Goal: Find specific page/section: Find specific page/section

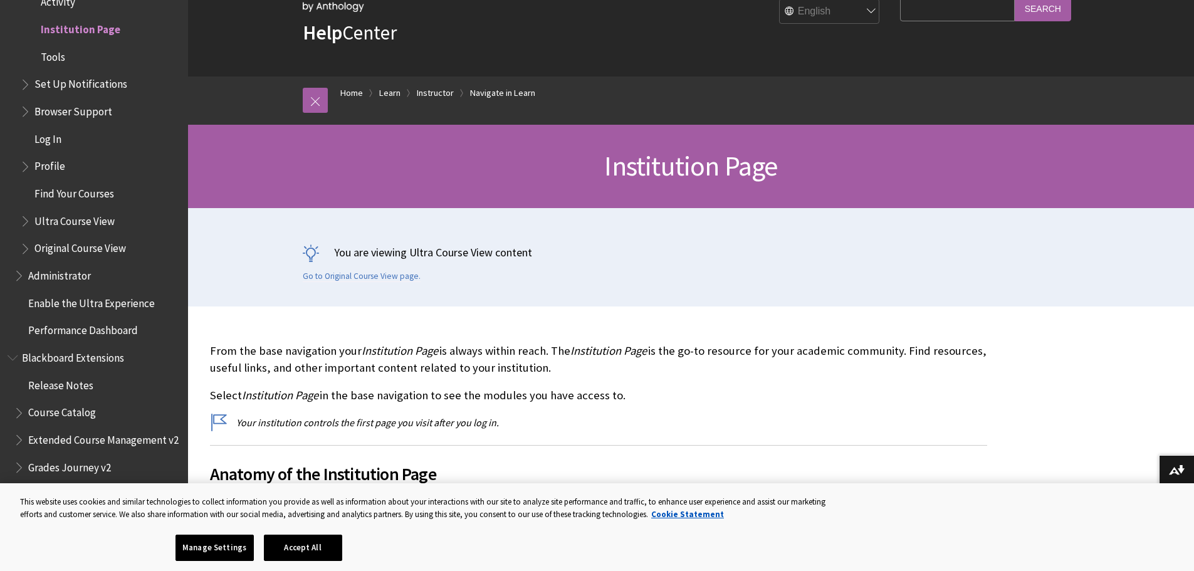
scroll to position [188, 0]
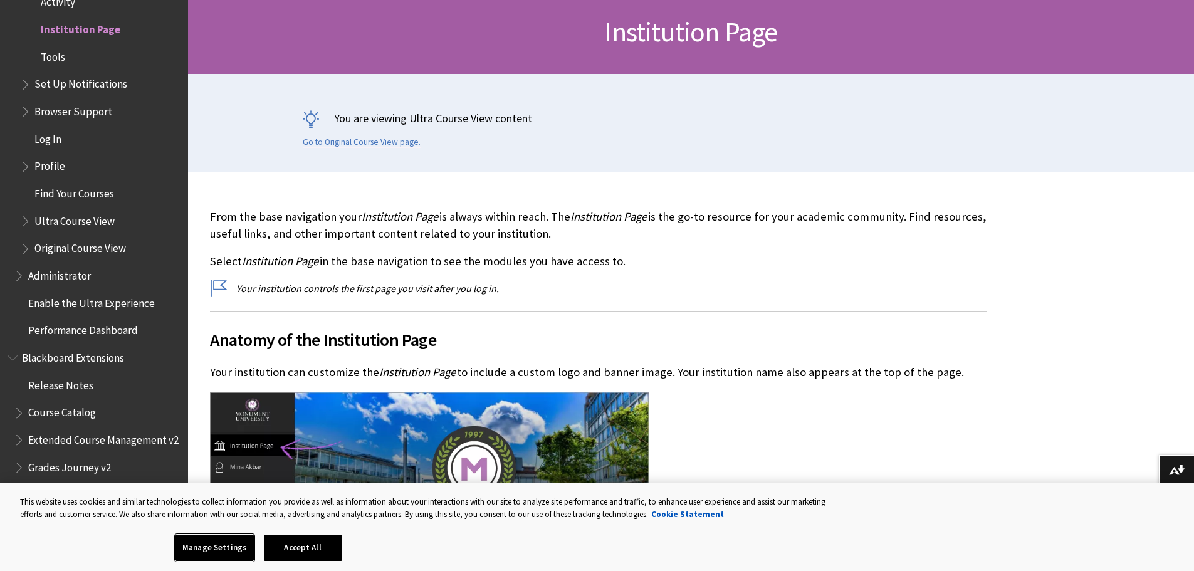
click at [241, 548] on button "Manage Settings" at bounding box center [214, 547] width 78 height 26
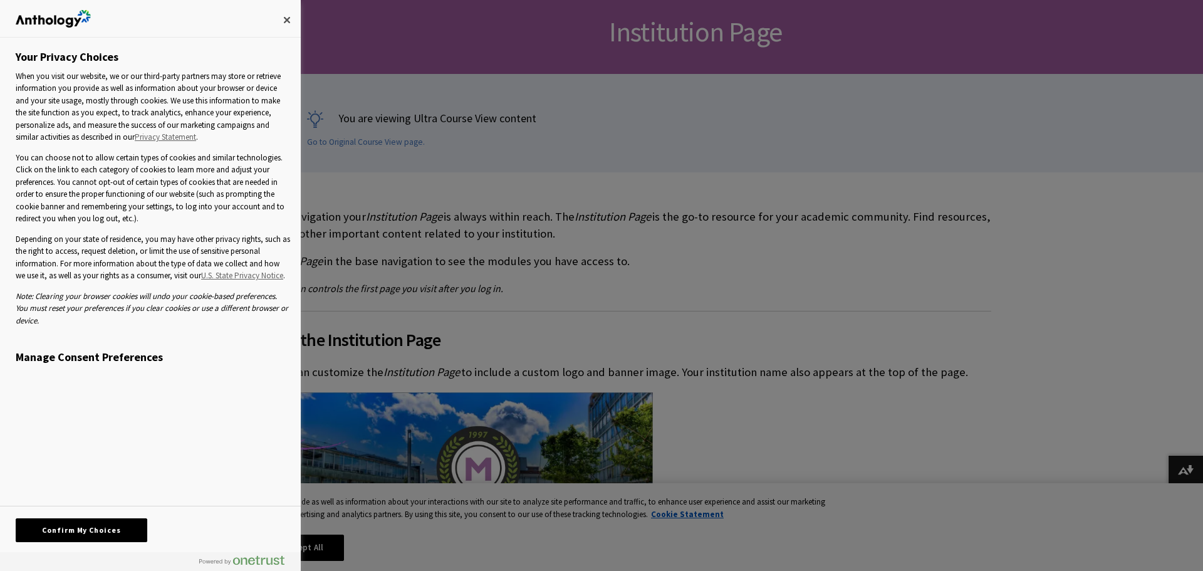
drag, startPoint x: 143, startPoint y: 356, endPoint x: 144, endPoint y: 349, distance: 7.0
click at [143, 355] on h3 "Manage Consent Preferences" at bounding box center [153, 360] width 274 height 20
click at [295, 15] on button "Close" at bounding box center [287, 20] width 28 height 28
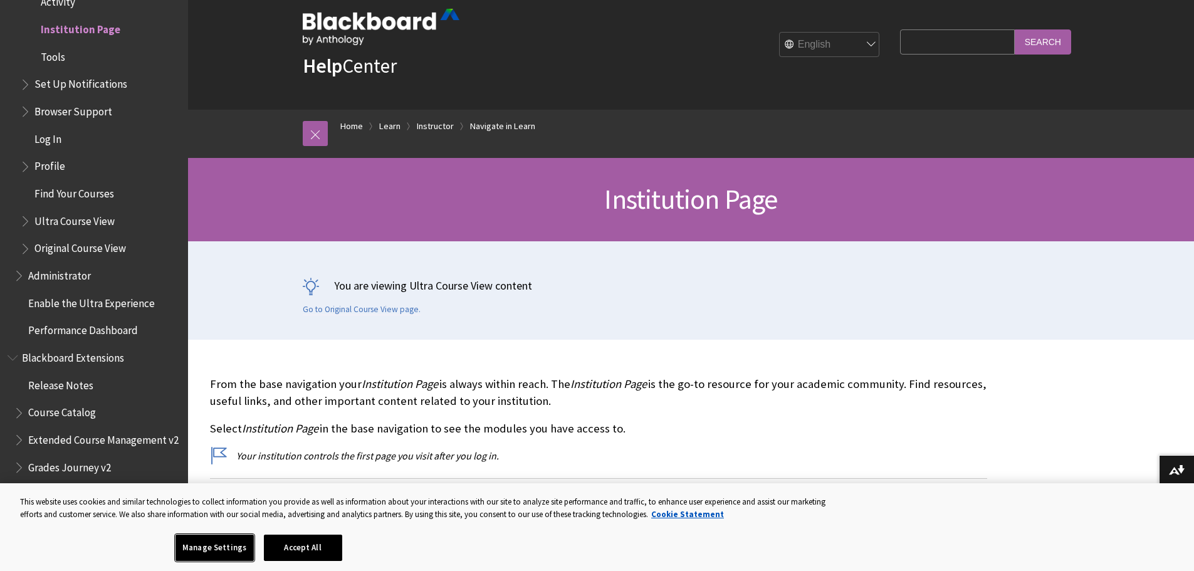
scroll to position [0, 0]
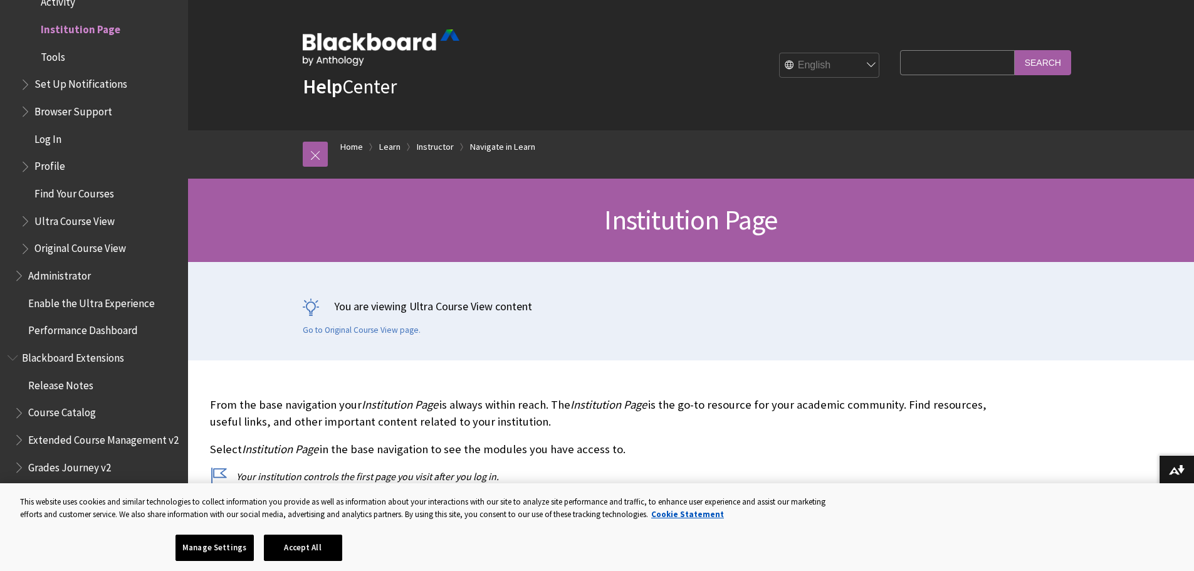
click at [351, 91] on link "Help Center" at bounding box center [350, 86] width 94 height 25
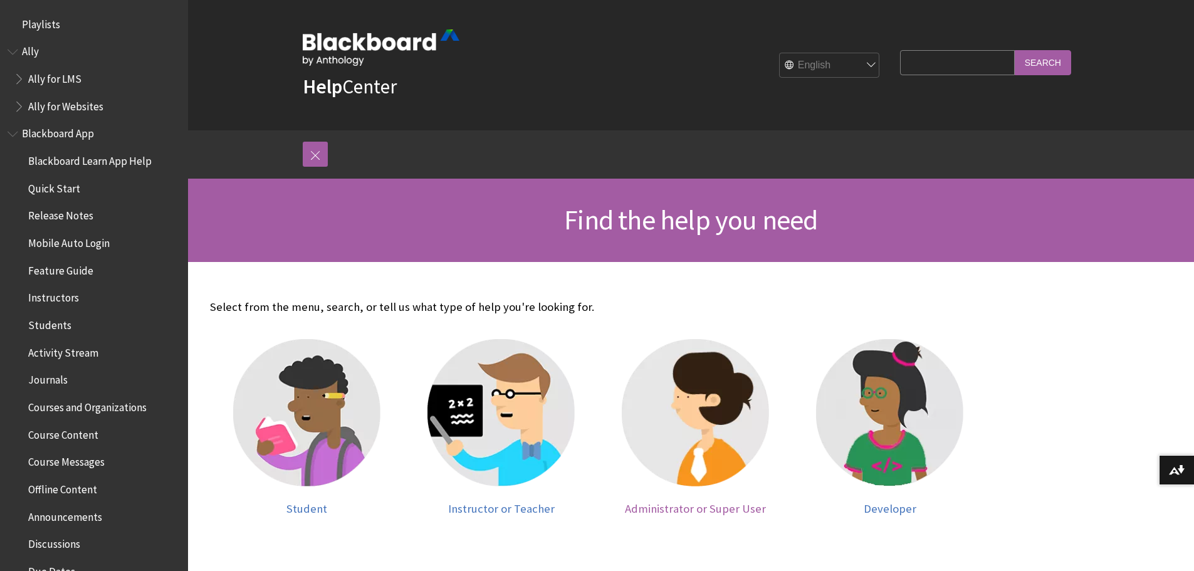
click at [709, 472] on img at bounding box center [695, 412] width 147 height 147
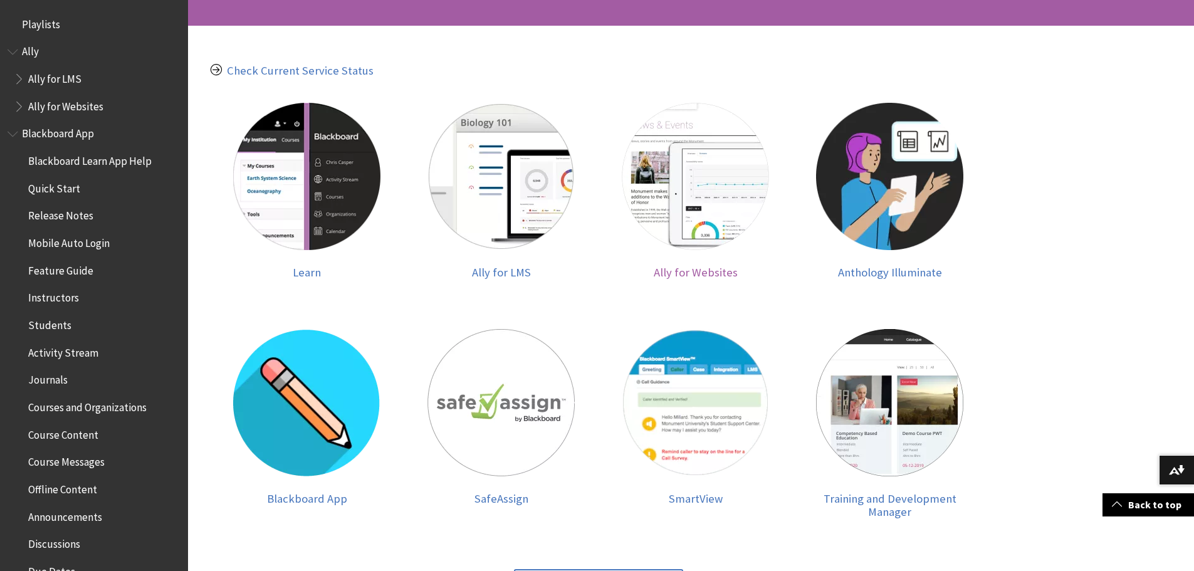
scroll to position [439, 0]
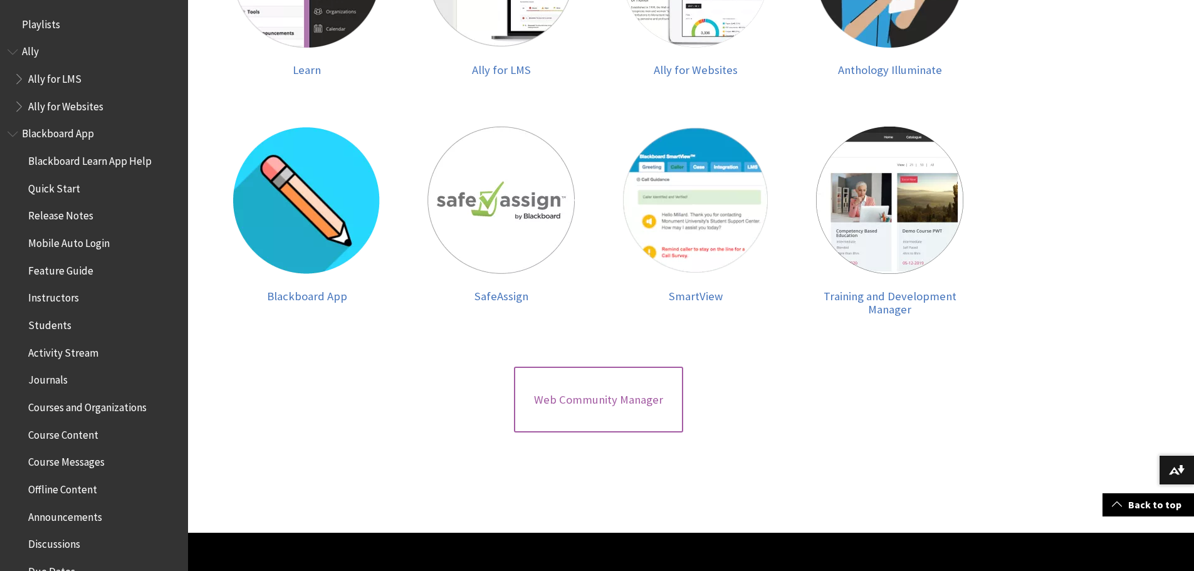
click at [595, 393] on span "Web Community Manager" at bounding box center [598, 400] width 129 height 14
